Goal: Book appointment/travel/reservation

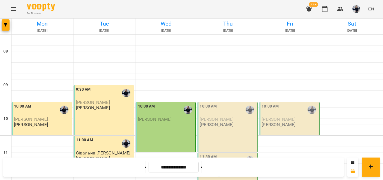
click at [222, 108] on div "10:00 AM" at bounding box center [228, 109] width 57 height 13
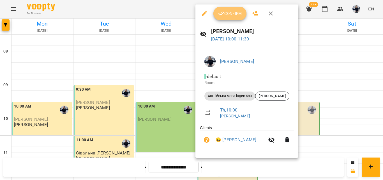
click at [233, 13] on span "Confirm" at bounding box center [230, 13] width 24 height 7
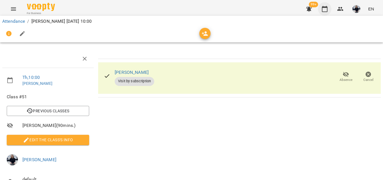
click at [328, 7] on icon "button" at bounding box center [325, 9] width 7 height 7
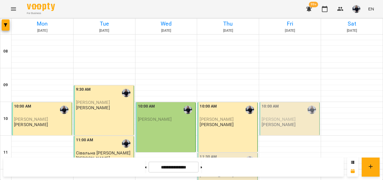
scroll to position [61, 0]
click at [219, 154] on div "11:30 AM" at bounding box center [228, 160] width 57 height 13
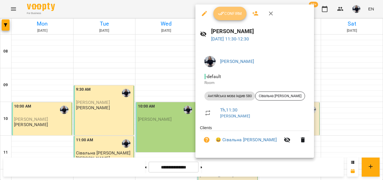
click at [235, 16] on span "Confirm" at bounding box center [230, 13] width 24 height 7
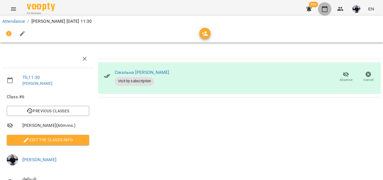
click at [325, 6] on icon "button" at bounding box center [325, 9] width 7 height 7
